Goal: Task Accomplishment & Management: Manage account settings

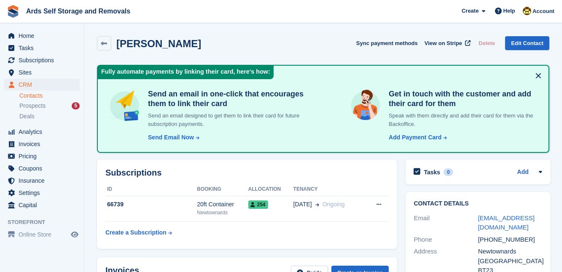
click at [398, 216] on div "Subscriptions ID Booking Allocation Tenancy 66739 20ft Container Newtownards 25…" at bounding box center [247, 205] width 309 height 98
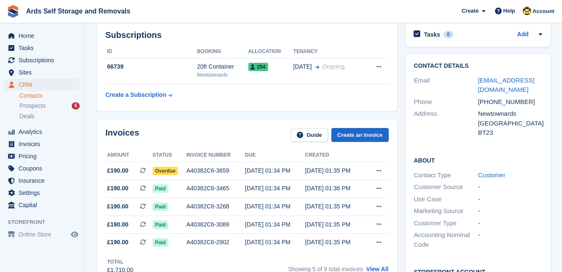
scroll to position [122, 0]
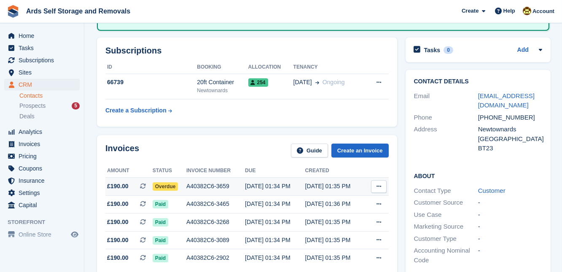
click at [161, 184] on span "Overdue" at bounding box center [166, 187] width 26 height 8
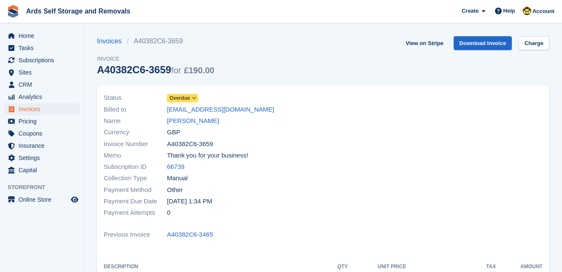
click at [180, 97] on span "Overdue" at bounding box center [179, 98] width 21 height 8
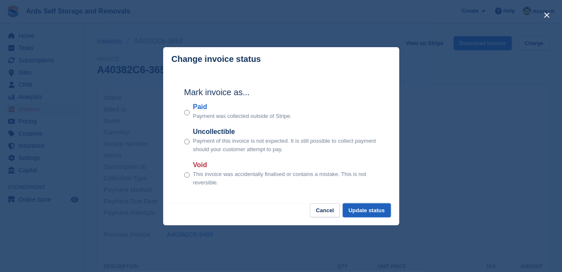
click at [366, 209] on button "Update status" at bounding box center [367, 211] width 48 height 14
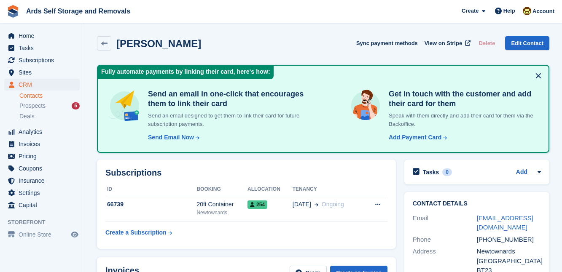
scroll to position [122, 0]
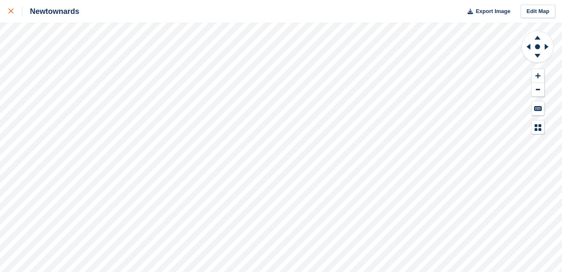
click at [9, 11] on icon at bounding box center [10, 10] width 5 height 5
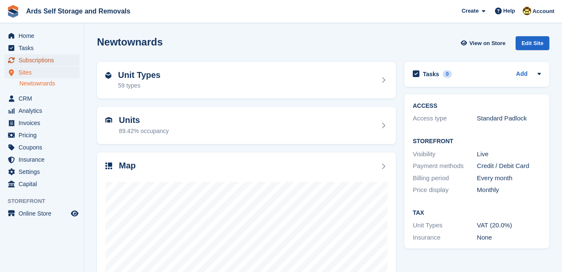
click at [33, 60] on span "Subscriptions" at bounding box center [44, 60] width 51 height 12
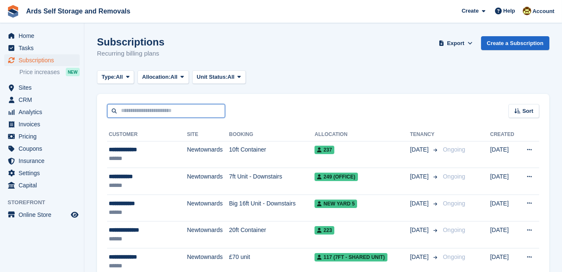
click at [117, 112] on input "text" at bounding box center [166, 111] width 118 height 14
type input "******"
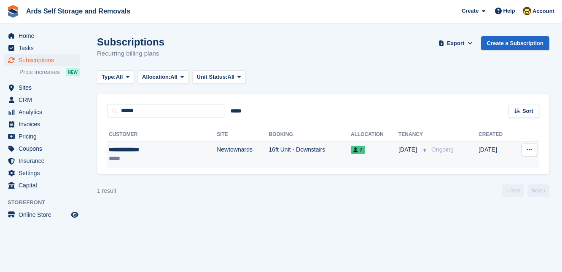
click at [269, 148] on td "16ft Unit - Downstairs" at bounding box center [310, 154] width 82 height 27
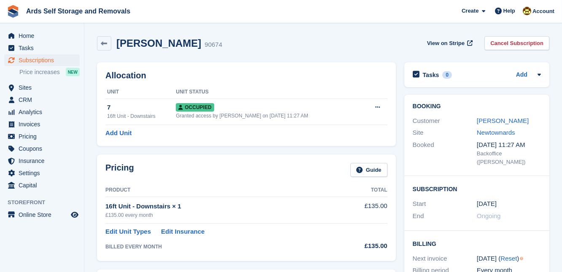
click at [397, 125] on div "Allocation Unit Unit Status 7 16ft Unit - Downstairs Occupied Granted access by…" at bounding box center [246, 104] width 307 height 92
